Goal: Information Seeking & Learning: Learn about a topic

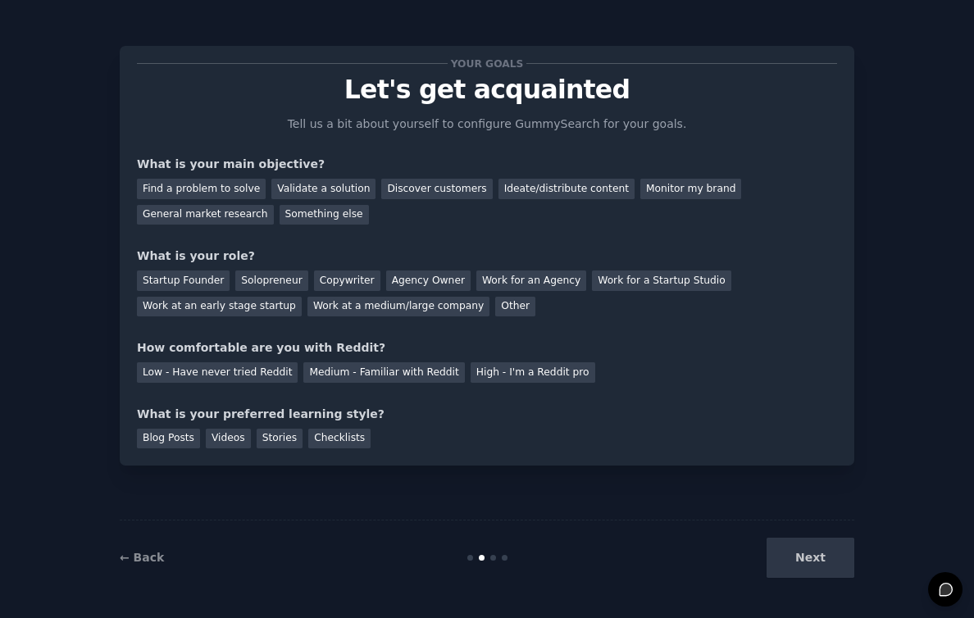
click at [234, 173] on div "Find a problem to solve Validate a solution Discover customers Ideate/distribut…" at bounding box center [487, 199] width 700 height 52
click at [232, 184] on div "Find a problem to solve" at bounding box center [201, 189] width 129 height 20
click at [203, 217] on div "General market research" at bounding box center [205, 215] width 137 height 20
click at [198, 184] on div "Find a problem to solve" at bounding box center [201, 189] width 129 height 20
click at [282, 283] on div "Solopreneur" at bounding box center [271, 281] width 72 height 20
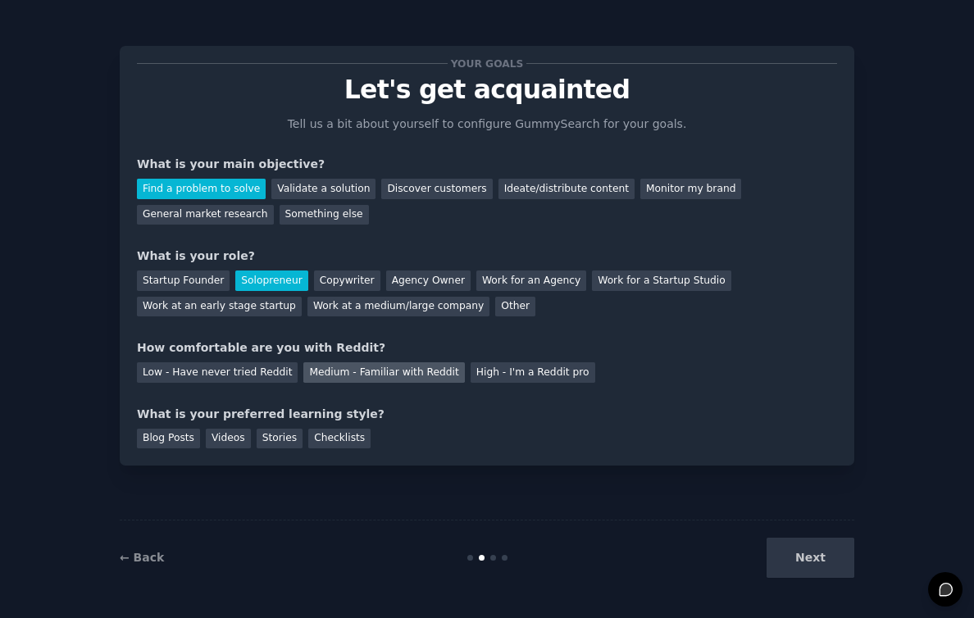
click at [439, 373] on div "Medium - Familiar with Reddit" at bounding box center [383, 372] width 161 height 20
click at [157, 442] on div "Blog Posts" at bounding box center [168, 439] width 63 height 20
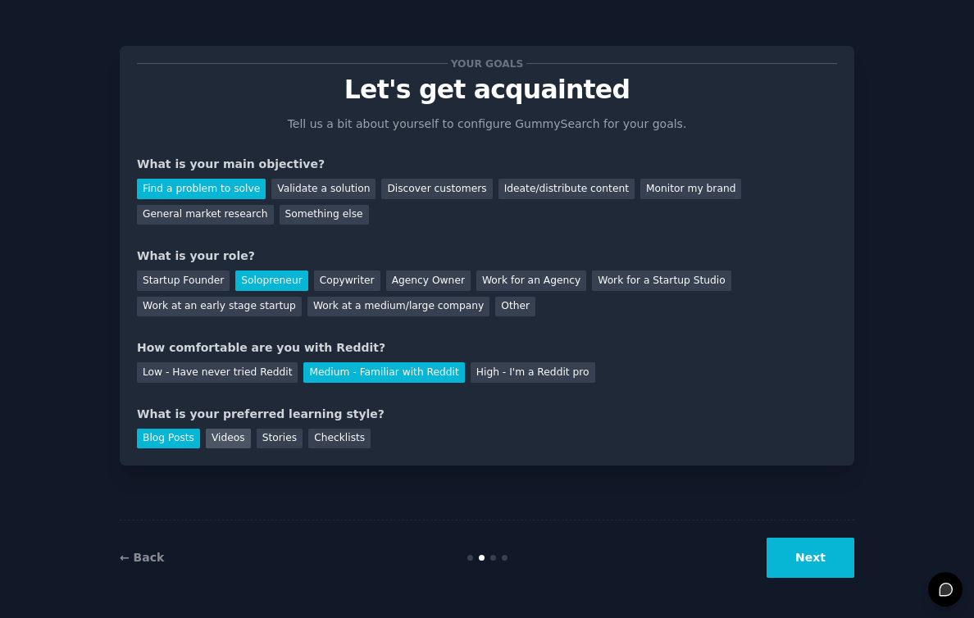
click at [223, 439] on div "Videos" at bounding box center [228, 439] width 45 height 20
click at [166, 439] on div "Blog Posts" at bounding box center [168, 439] width 63 height 20
click at [833, 566] on button "Next" at bounding box center [810, 558] width 88 height 40
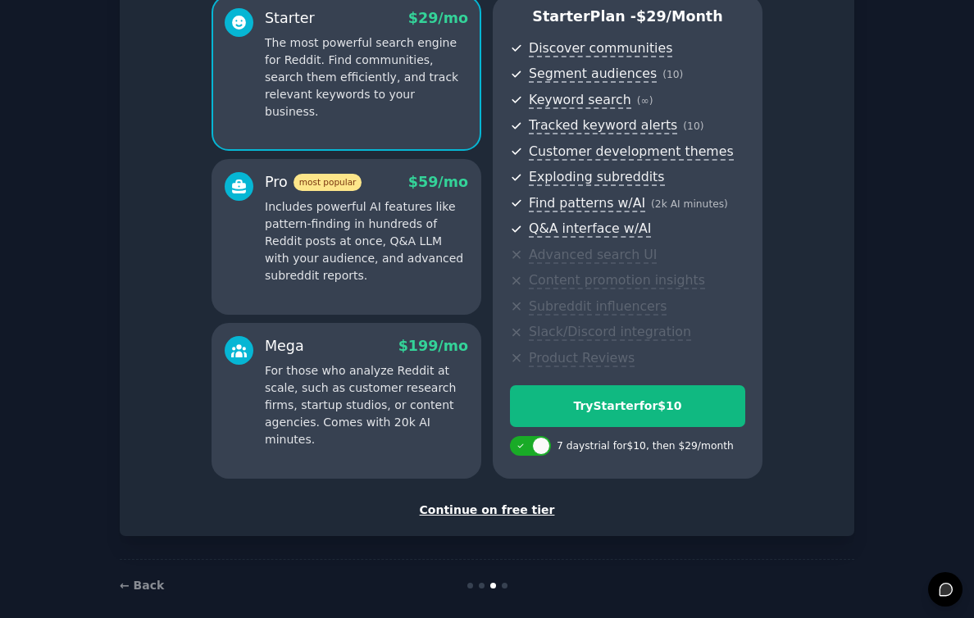
scroll to position [168, 0]
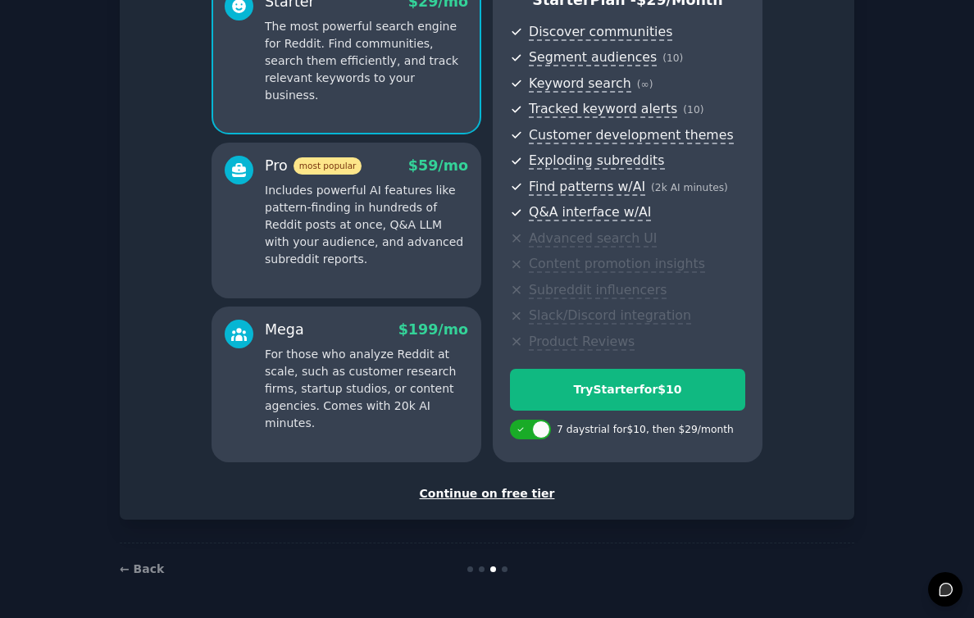
click at [503, 491] on div "Continue on free tier" at bounding box center [487, 493] width 700 height 17
